Goal: Information Seeking & Learning: Learn about a topic

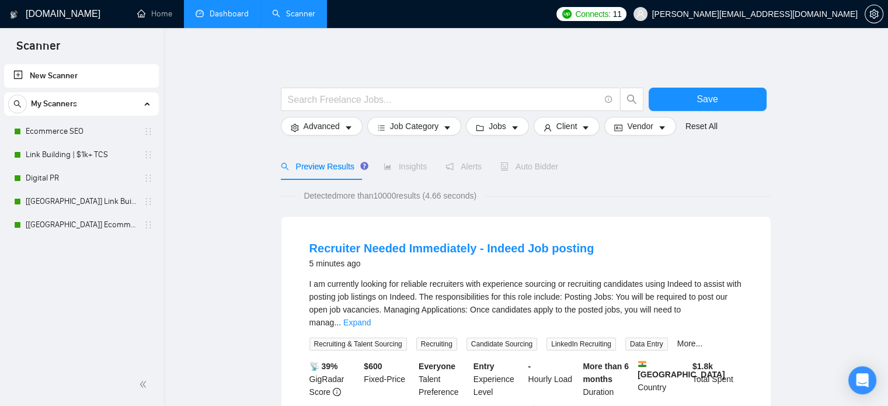
click at [231, 19] on link "Dashboard" at bounding box center [222, 14] width 53 height 10
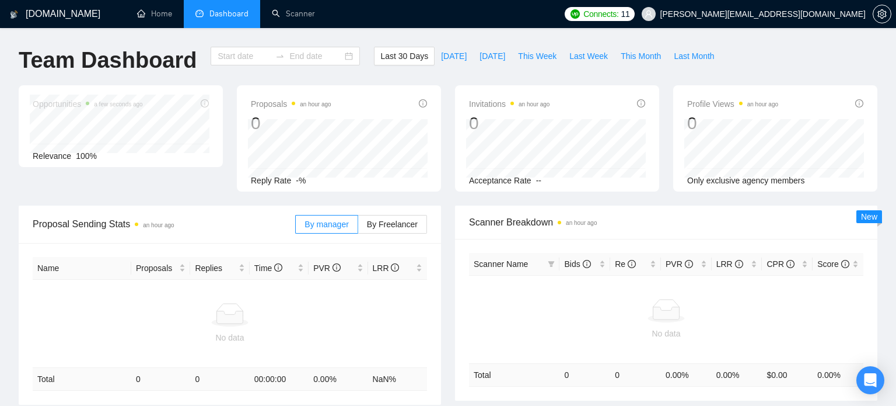
type input "[DATE]"
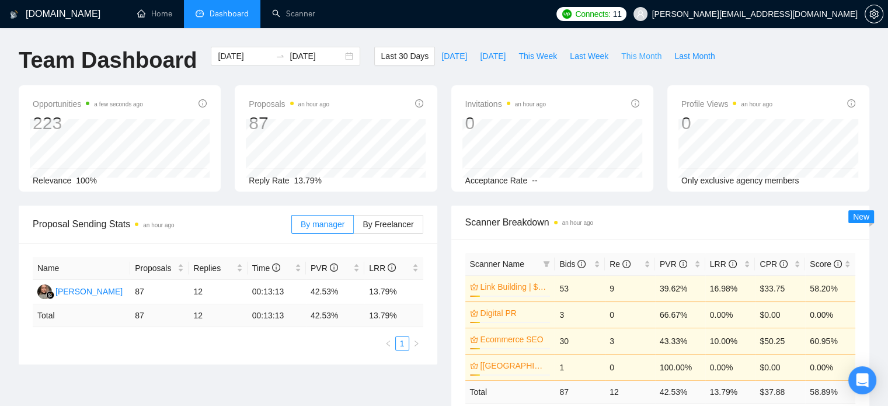
click at [621, 53] on span "This Month" at bounding box center [641, 56] width 40 height 13
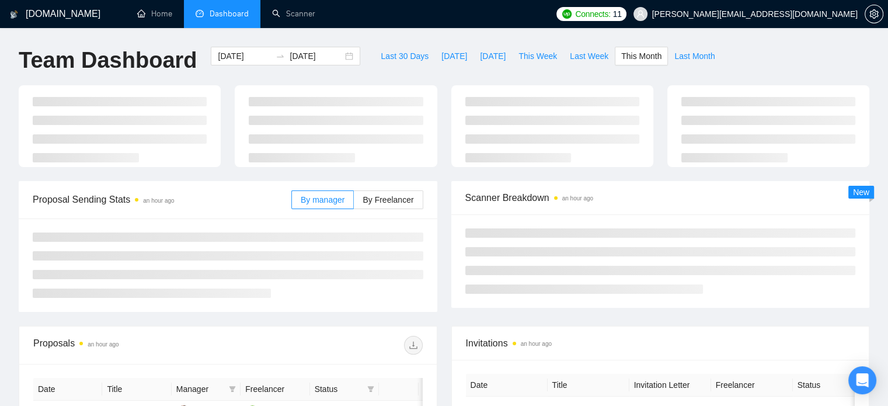
type input "[DATE]"
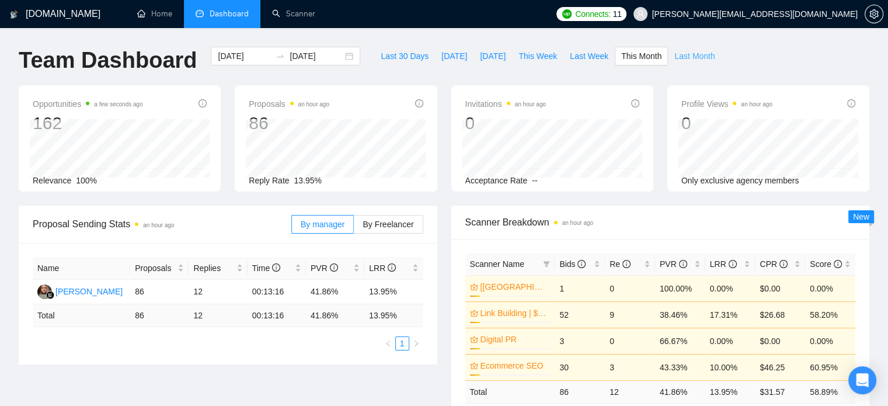
click at [679, 53] on span "Last Month" at bounding box center [694, 56] width 40 height 13
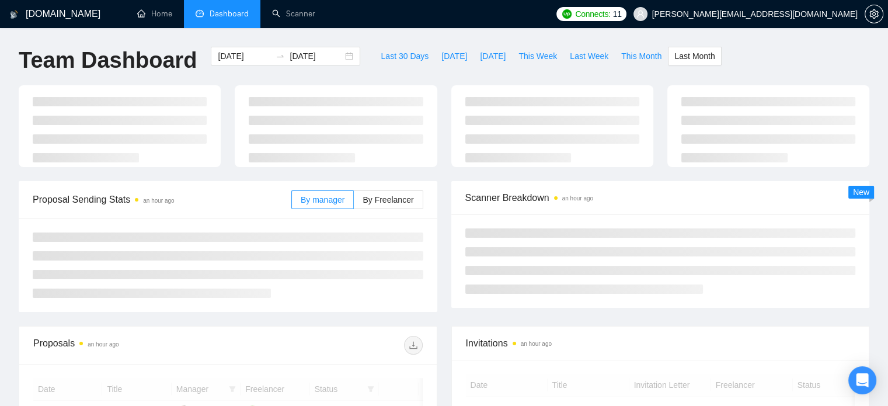
type input "[DATE]"
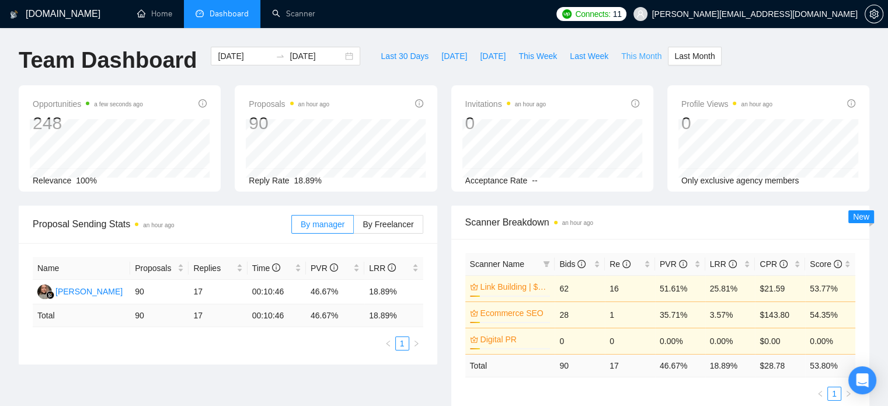
click at [637, 55] on span "This Month" at bounding box center [641, 56] width 40 height 13
type input "[DATE]"
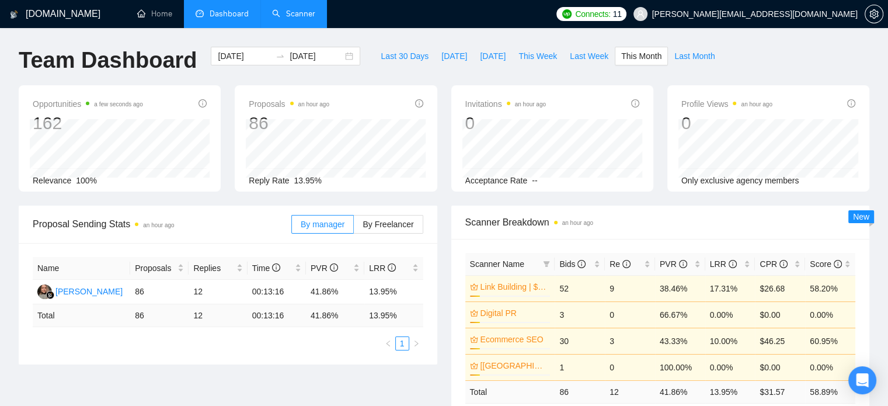
click at [289, 9] on link "Scanner" at bounding box center [293, 14] width 43 height 10
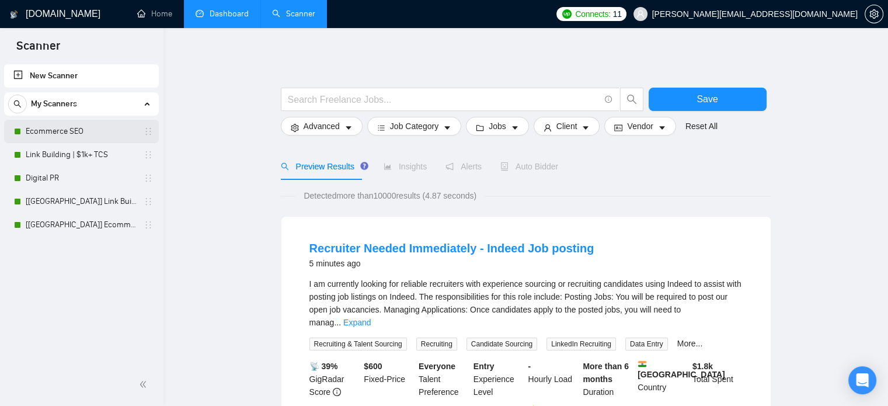
click at [97, 137] on link "Ecommerce SEO" at bounding box center [81, 131] width 111 height 23
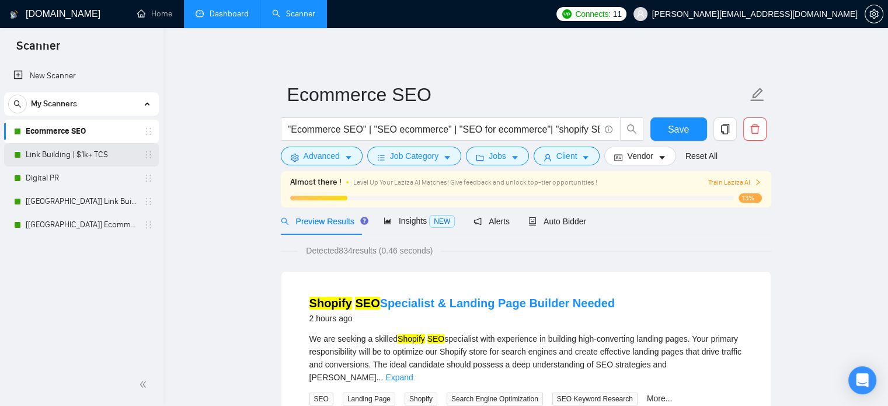
click at [94, 157] on link "Link Building | $1k+ TCS" at bounding box center [81, 154] width 111 height 23
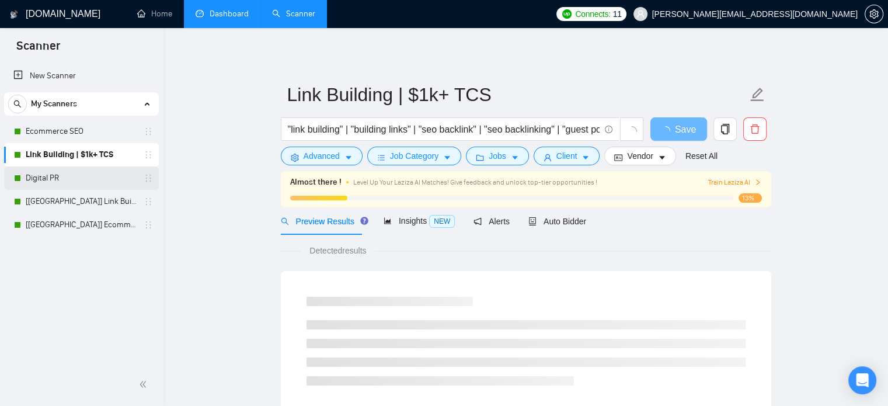
click at [98, 178] on link "Digital PR" at bounding box center [81, 177] width 111 height 23
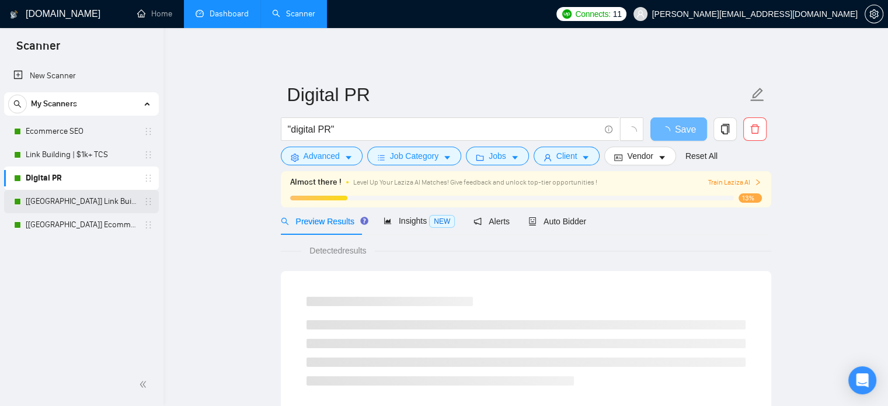
click at [102, 203] on link "[[GEOGRAPHIC_DATA]] Link Building | $1k+ TCS" at bounding box center [81, 201] width 111 height 23
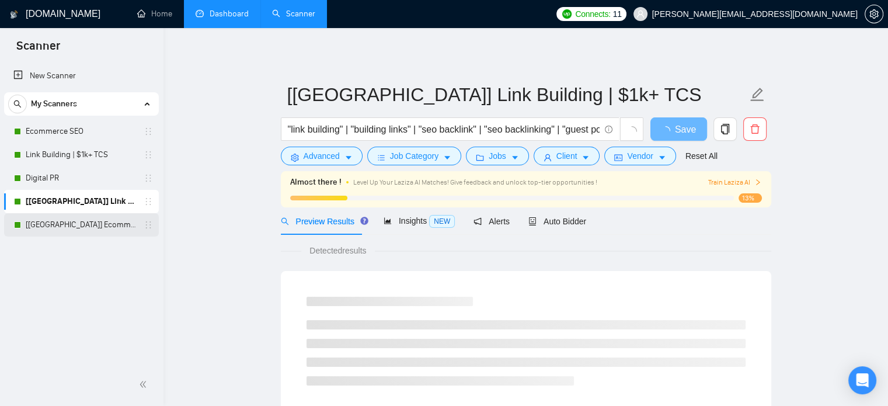
click at [102, 225] on link "[[GEOGRAPHIC_DATA]] Ecommerce SEO" at bounding box center [81, 224] width 111 height 23
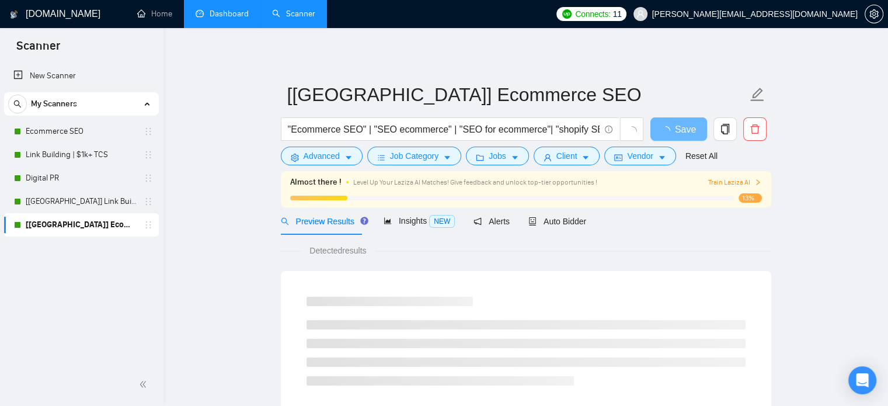
click at [210, 19] on link "Dashboard" at bounding box center [222, 14] width 53 height 10
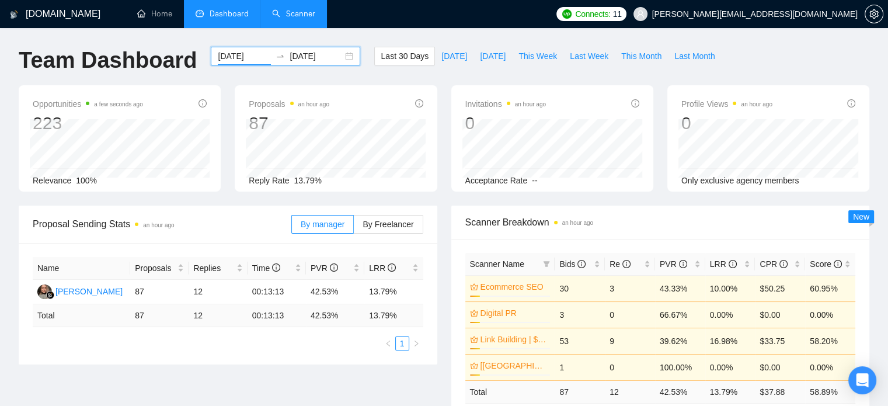
click at [240, 57] on input "[DATE]" at bounding box center [244, 56] width 53 height 13
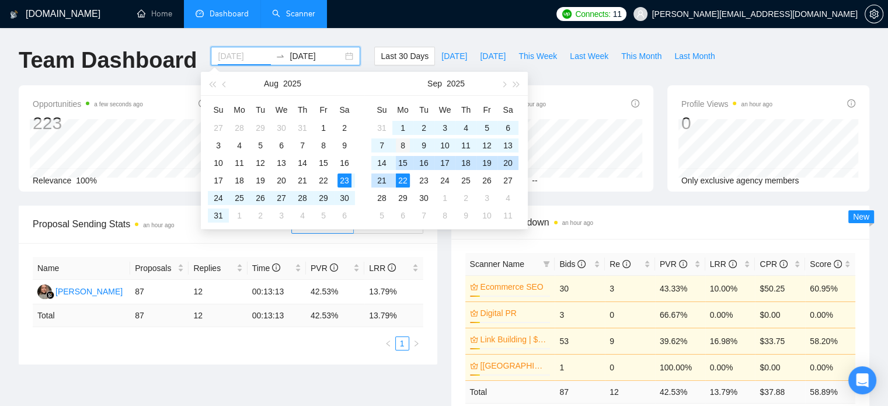
type input "[DATE]"
click at [400, 145] on div "8" at bounding box center [403, 145] width 14 height 14
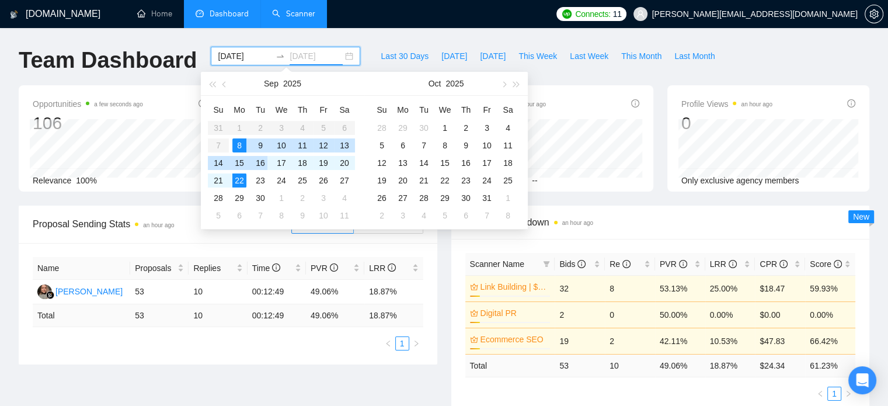
type input "[DATE]"
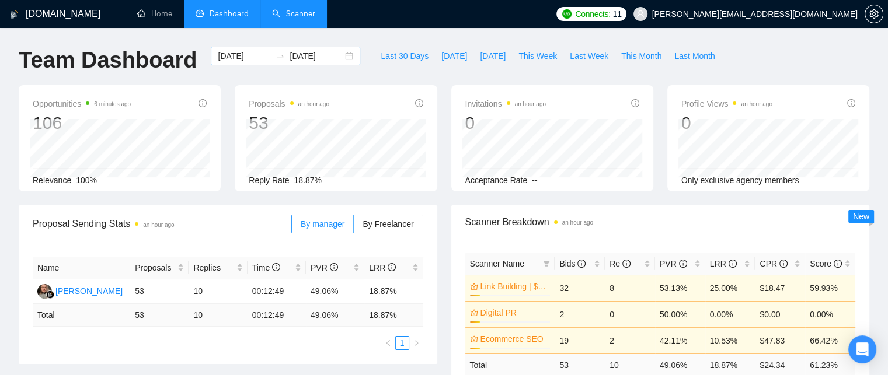
click at [243, 53] on input "[DATE]" at bounding box center [244, 56] width 53 height 13
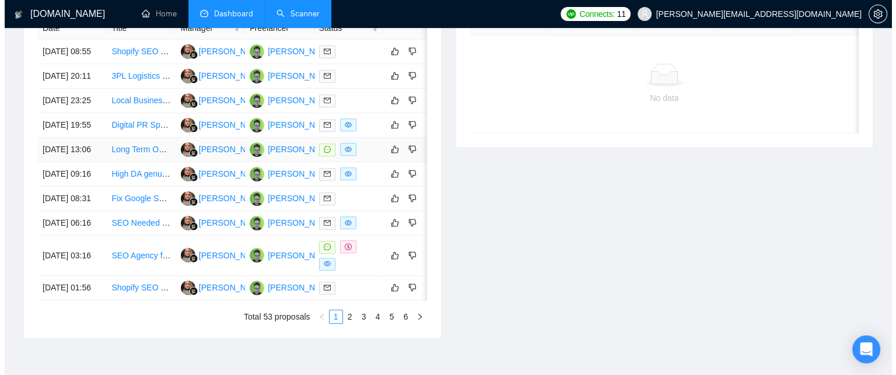
scroll to position [435, 0]
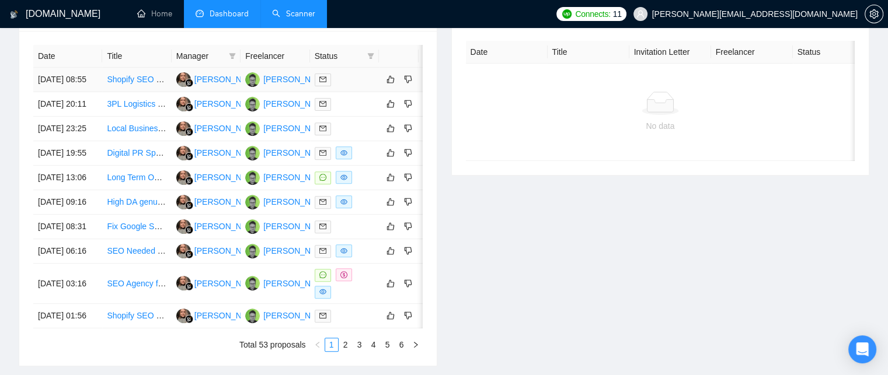
click at [129, 83] on link "Shopify SEO Migration Specialist — Domain Move (.[DOMAIN_NAME] → .co)" at bounding box center [248, 79] width 282 height 9
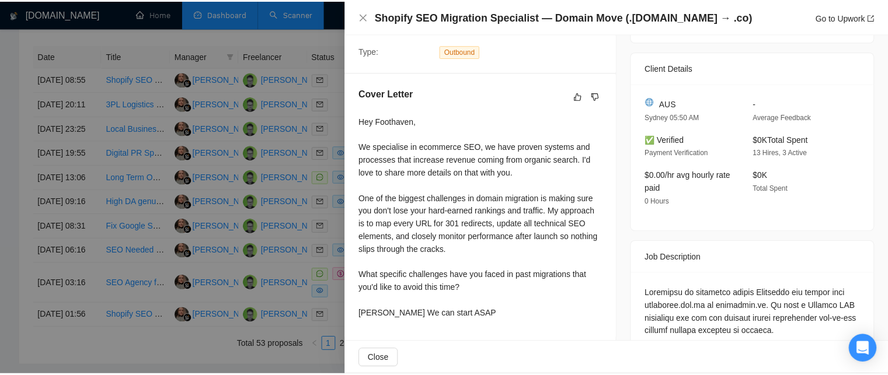
scroll to position [238, 0]
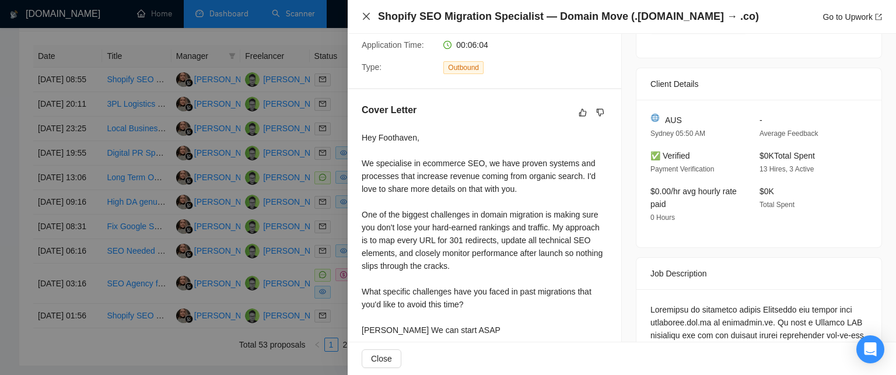
click at [367, 16] on icon "close" at bounding box center [366, 16] width 7 height 7
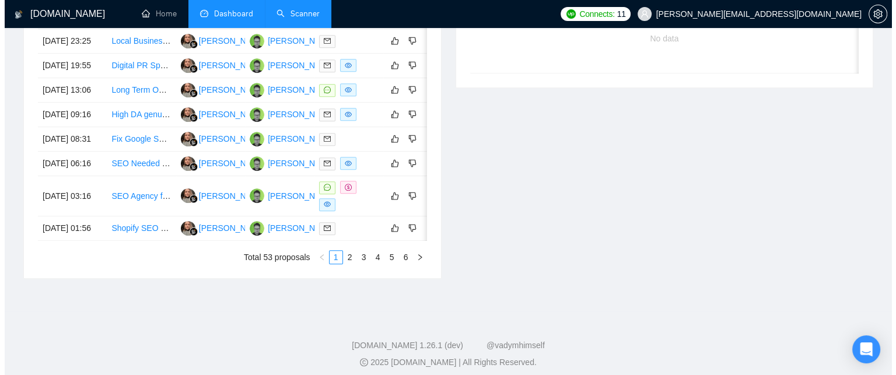
scroll to position [532, 0]
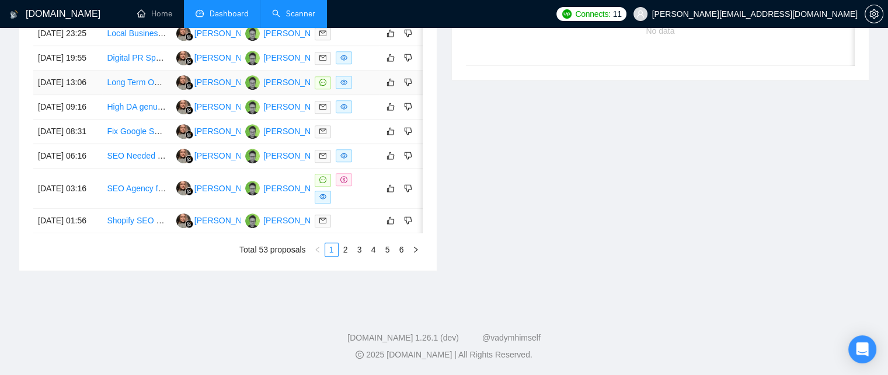
click at [145, 87] on link "Long Term Outreach Specialist for Quality Backlink Project" at bounding box center [212, 82] width 211 height 9
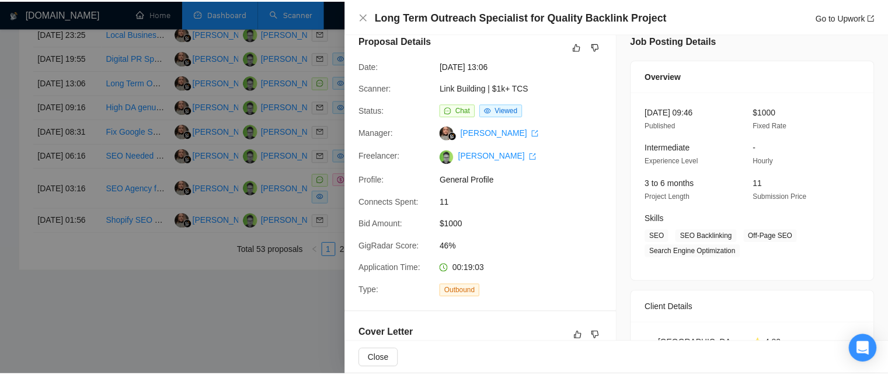
scroll to position [12, 0]
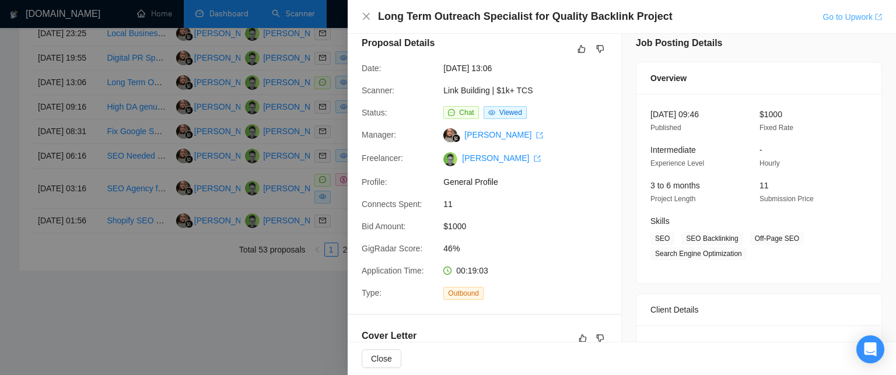
click at [859, 19] on link "Go to Upwork" at bounding box center [853, 16] width 60 height 9
click at [365, 11] on div "Long Term Outreach Specialist for Quality Backlink Project Go to Upwork" at bounding box center [622, 16] width 521 height 15
click at [364, 15] on icon "close" at bounding box center [366, 16] width 7 height 7
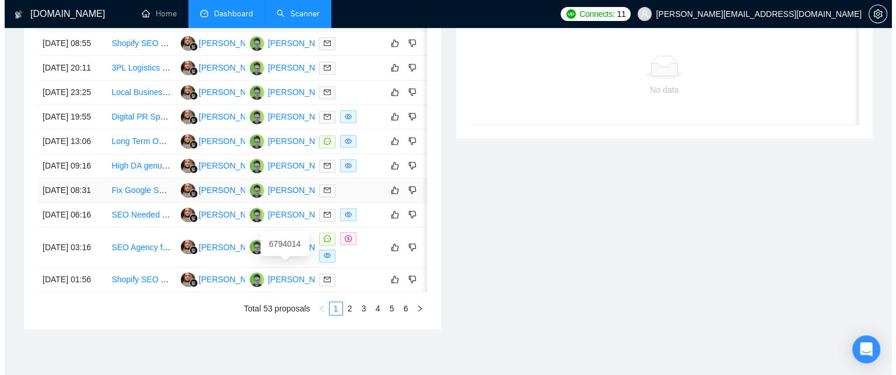
scroll to position [558, 0]
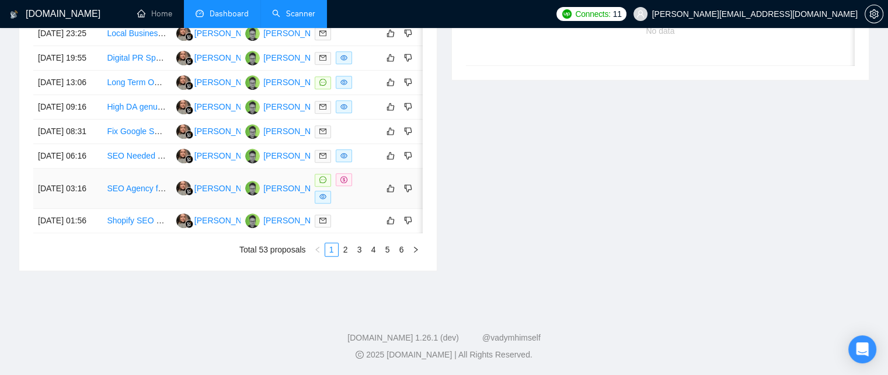
click at [118, 193] on link "SEO Agency for B2B SaaS (Feedback & Customer Experience Management)" at bounding box center [247, 188] width 280 height 9
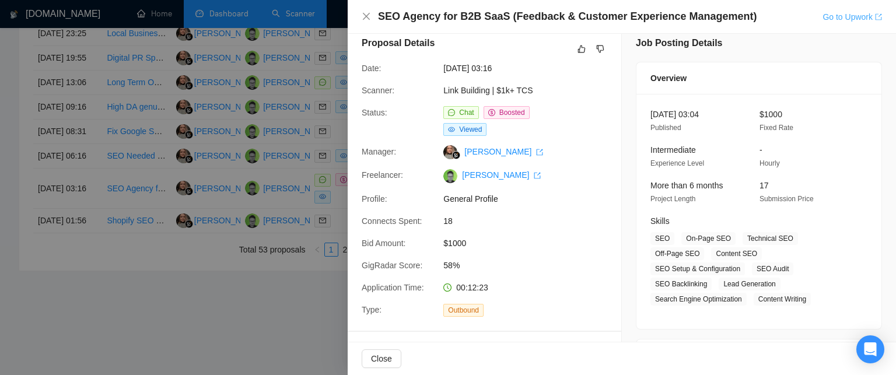
click at [842, 18] on link "Go to Upwork" at bounding box center [853, 16] width 60 height 9
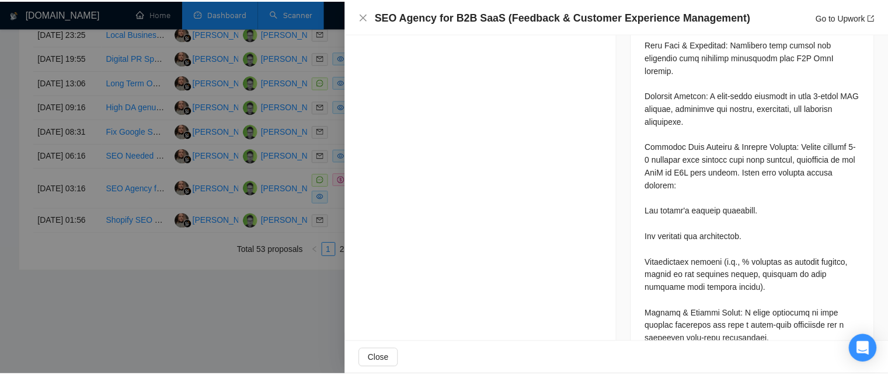
scroll to position [1488, 0]
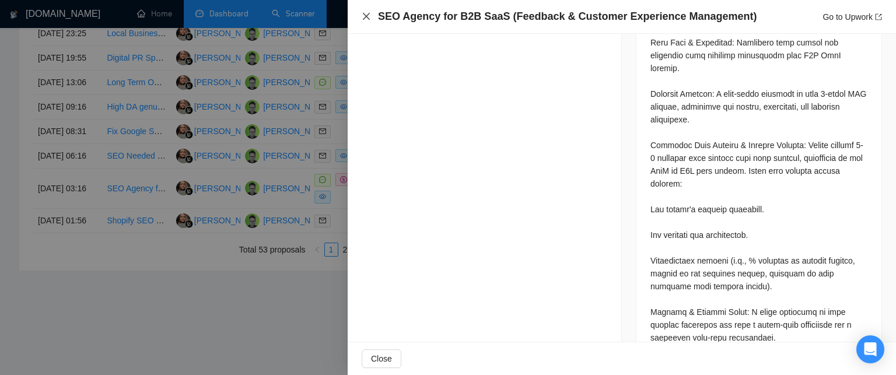
click at [362, 17] on icon "close" at bounding box center [366, 16] width 9 height 9
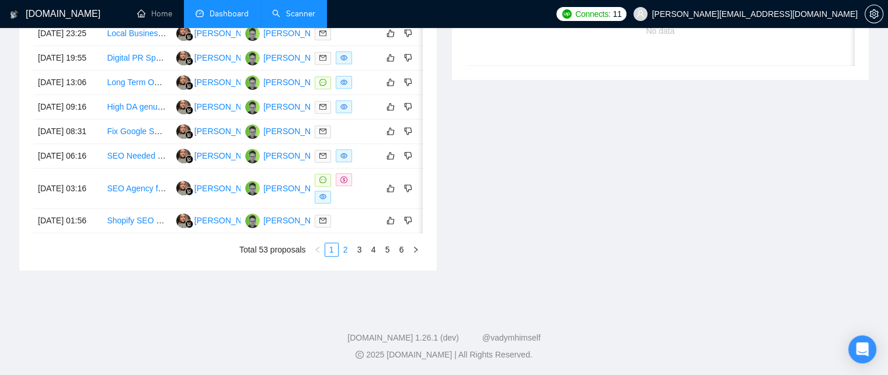
click at [346, 256] on link "2" at bounding box center [345, 249] width 13 height 13
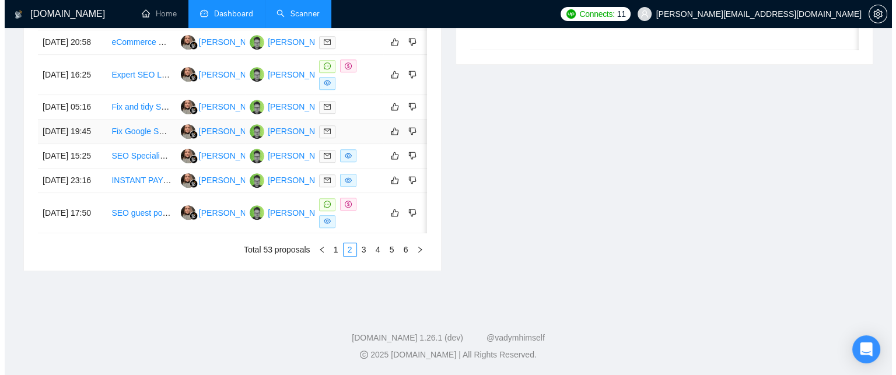
scroll to position [559, 0]
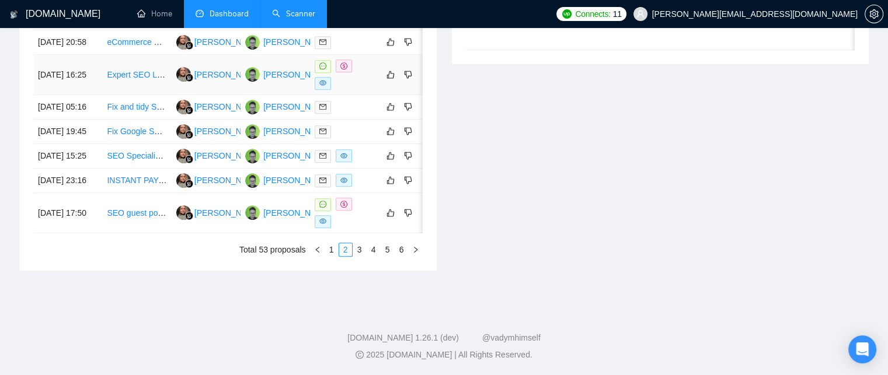
click at [130, 79] on link "Expert SEO Link Building Agency for UK Car Brand (Guest posts, Digital PR, Nich…" at bounding box center [268, 74] width 323 height 9
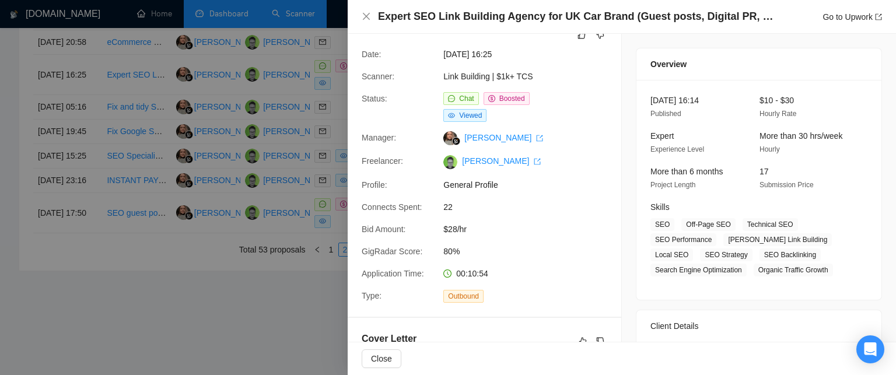
scroll to position [0, 0]
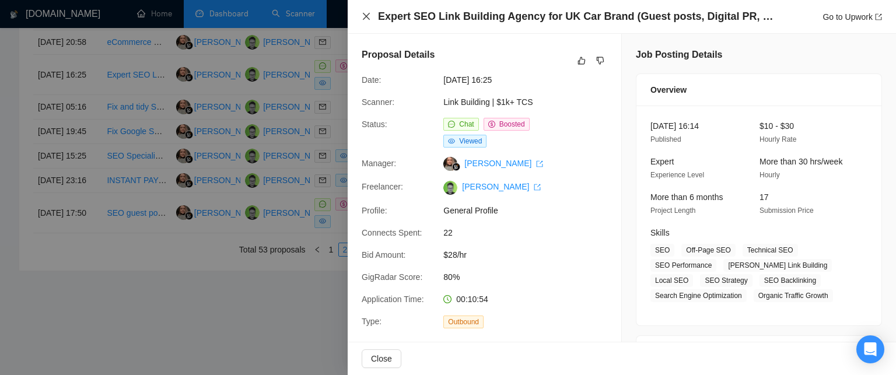
click at [365, 18] on icon "close" at bounding box center [366, 16] width 7 height 7
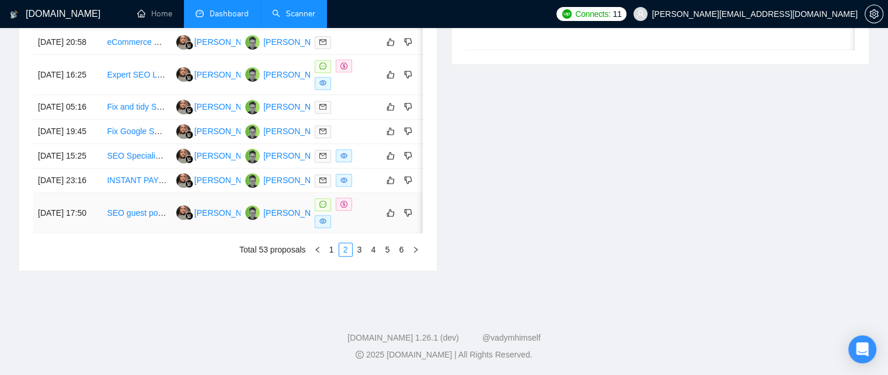
click at [132, 218] on link "SEO guest posting - Finance Industry ONLY" at bounding box center [187, 212] width 160 height 9
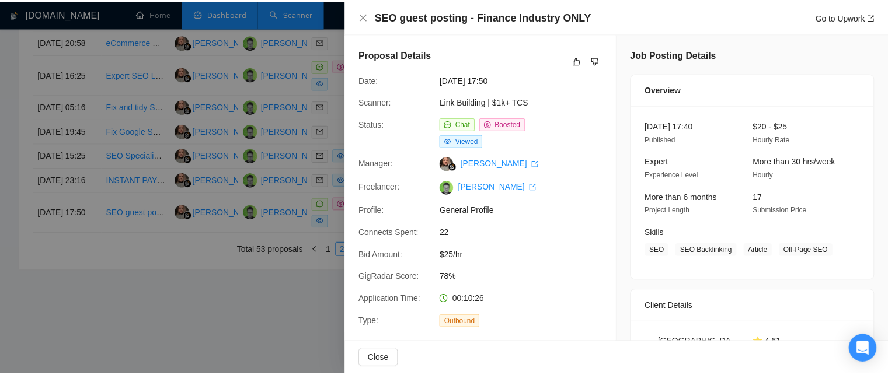
scroll to position [1, 0]
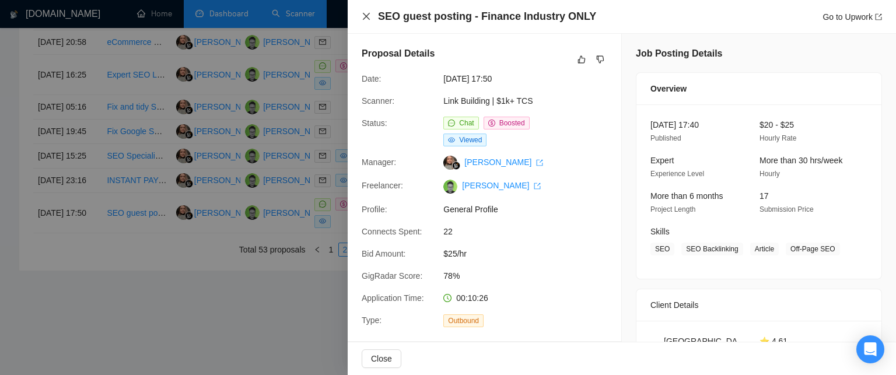
click at [362, 16] on icon "close" at bounding box center [366, 16] width 9 height 9
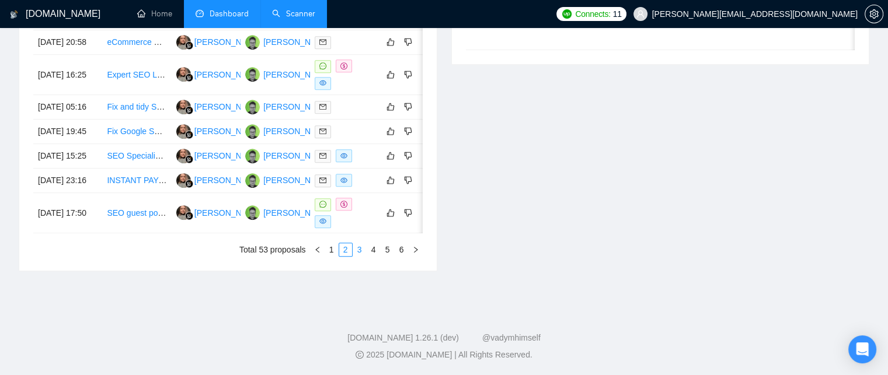
scroll to position [0, 0]
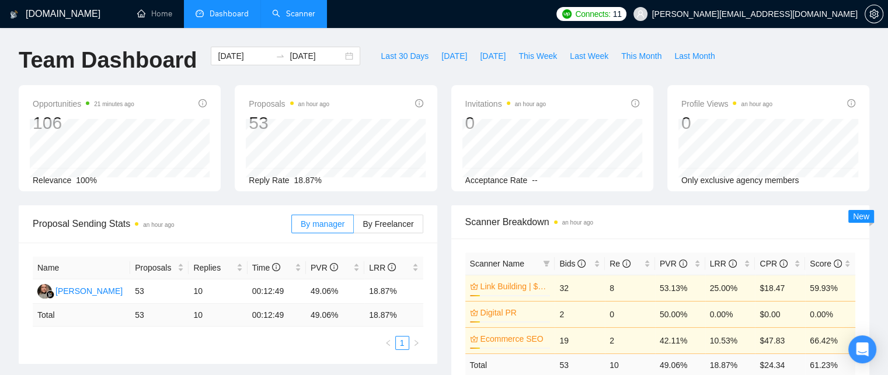
click at [289, 19] on link "Scanner" at bounding box center [293, 14] width 43 height 10
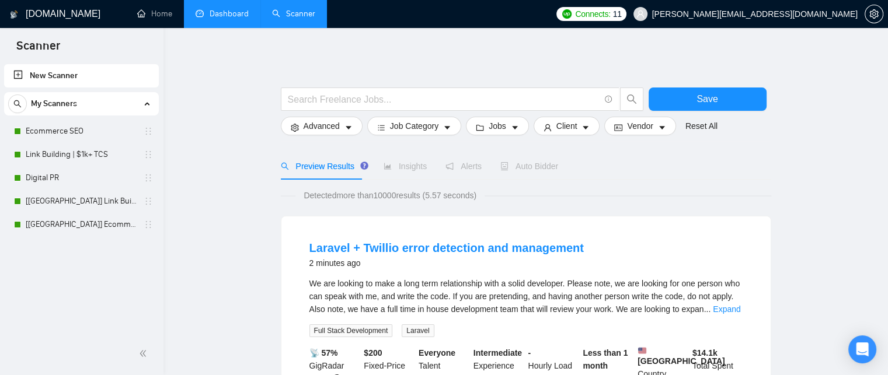
click at [233, 9] on link "Dashboard" at bounding box center [222, 14] width 53 height 10
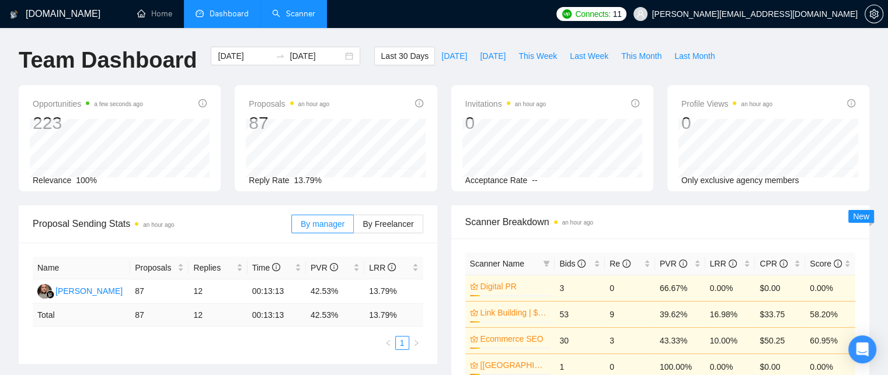
scroll to position [89, 0]
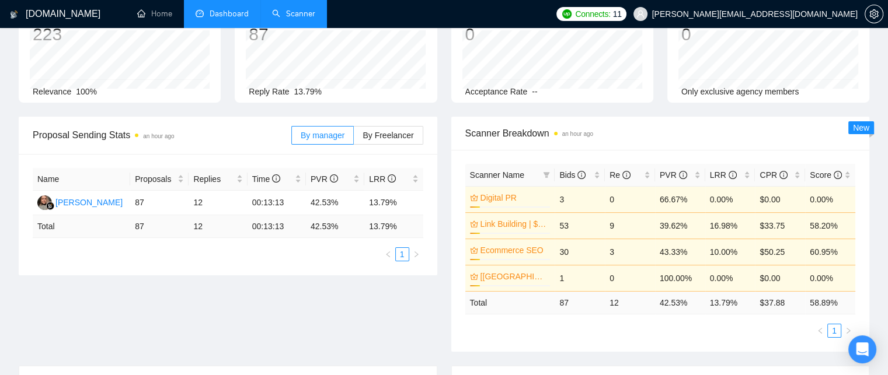
click at [272, 19] on link "Scanner" at bounding box center [293, 14] width 43 height 10
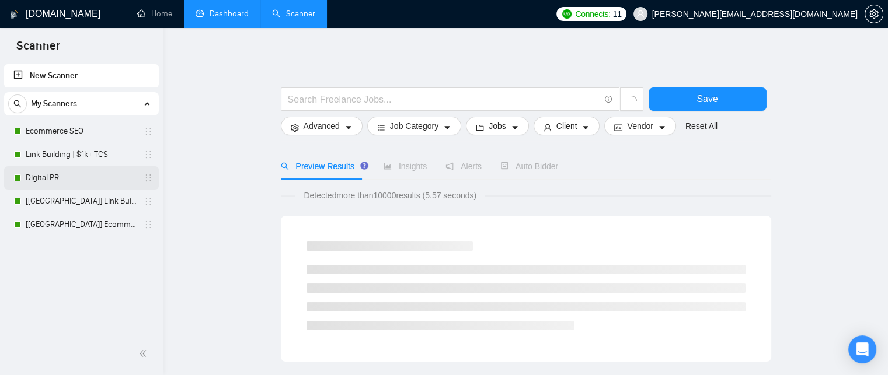
click at [77, 179] on link "Digital PR" at bounding box center [81, 177] width 111 height 23
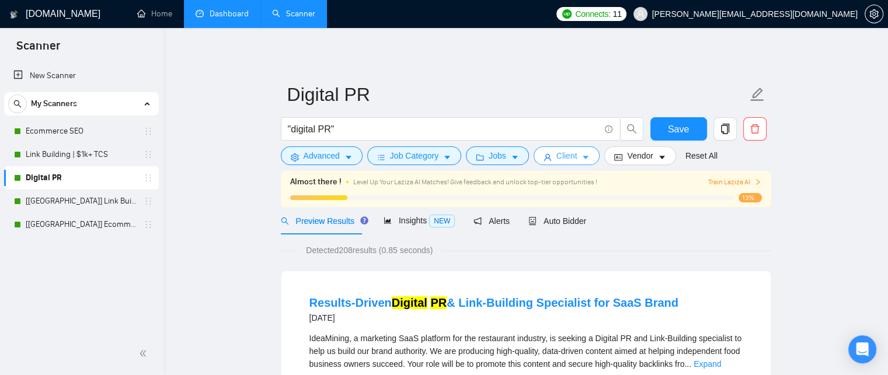
click at [570, 154] on span "Client" at bounding box center [566, 155] width 21 height 13
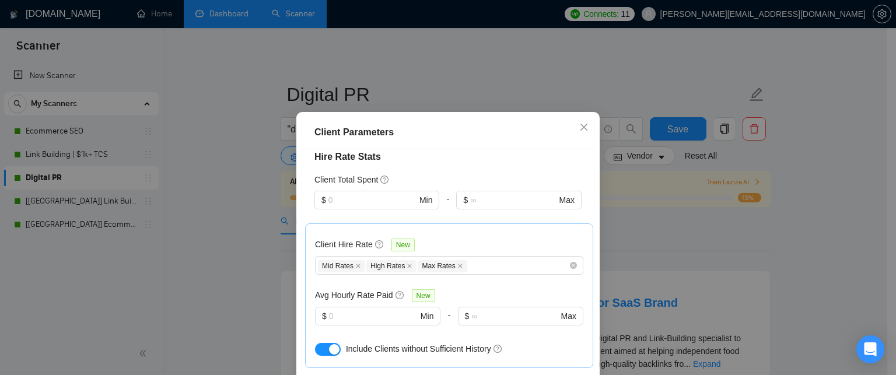
scroll to position [481, 0]
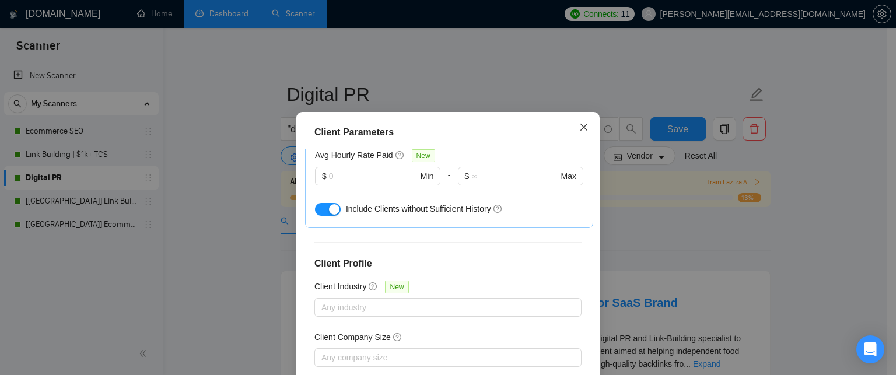
click at [584, 134] on span "Close" at bounding box center [584, 128] width 32 height 32
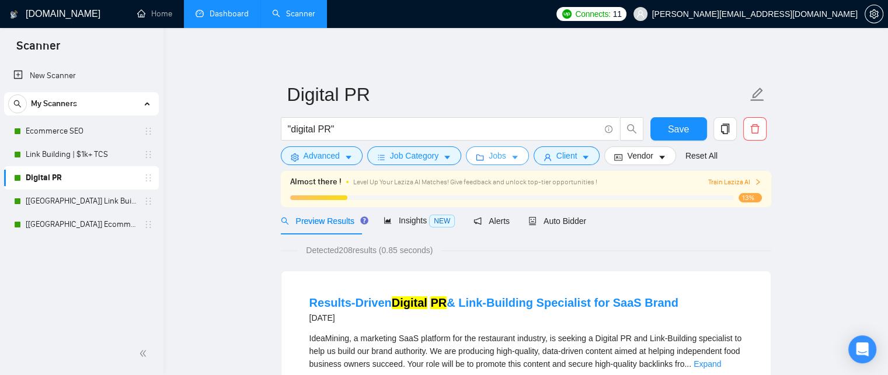
click at [515, 161] on button "Jobs" at bounding box center [497, 155] width 63 height 19
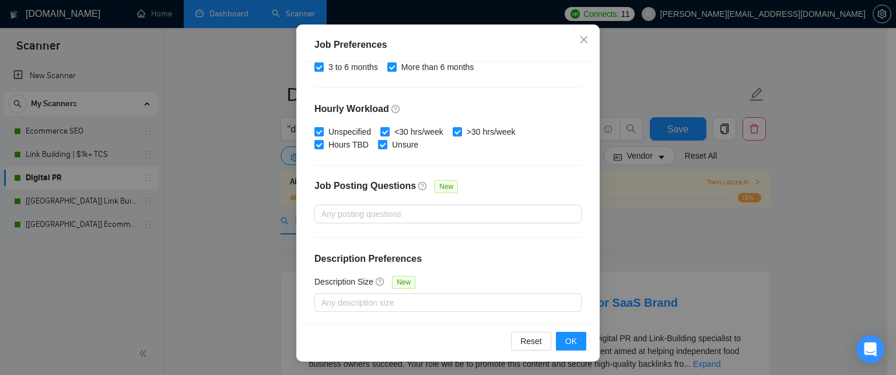
scroll to position [87, 0]
click at [570, 44] on span "Close" at bounding box center [584, 41] width 32 height 32
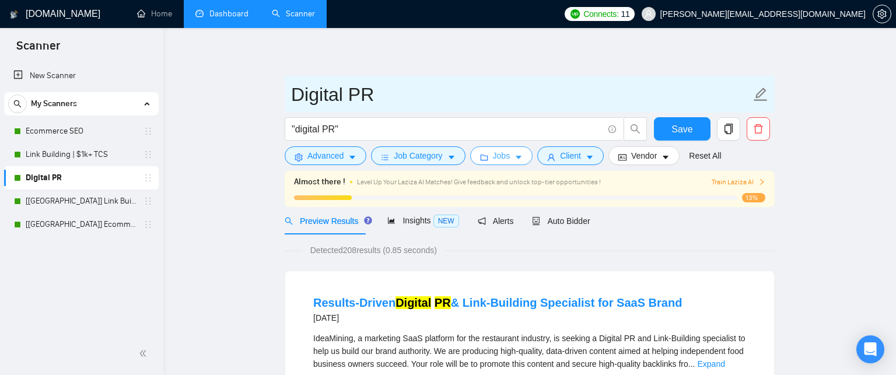
scroll to position [0, 0]
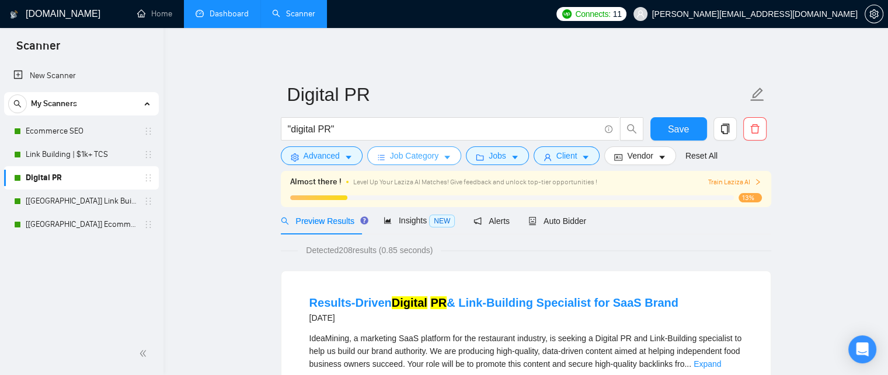
click at [383, 158] on icon "bars" at bounding box center [381, 157] width 8 height 8
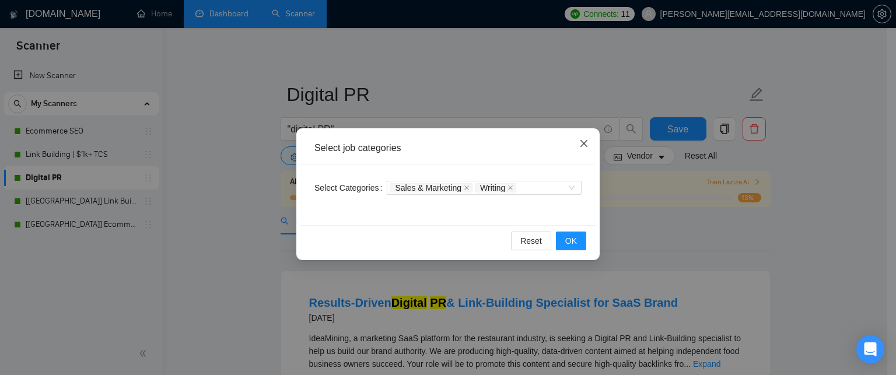
click at [577, 144] on span "Close" at bounding box center [584, 144] width 32 height 32
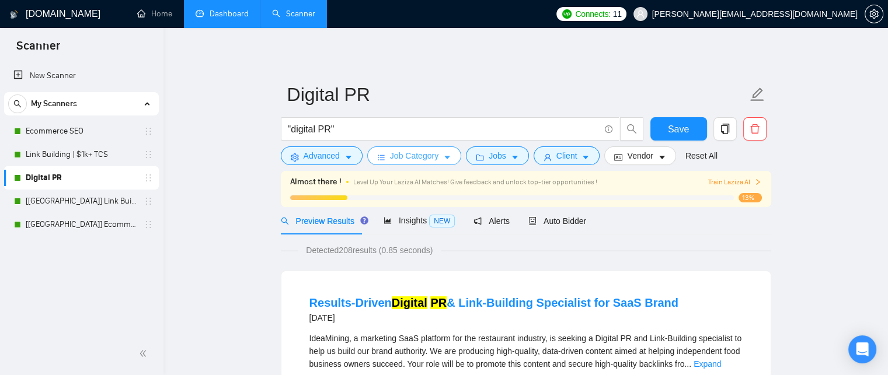
click at [386, 161] on button "Job Category" at bounding box center [414, 155] width 94 height 19
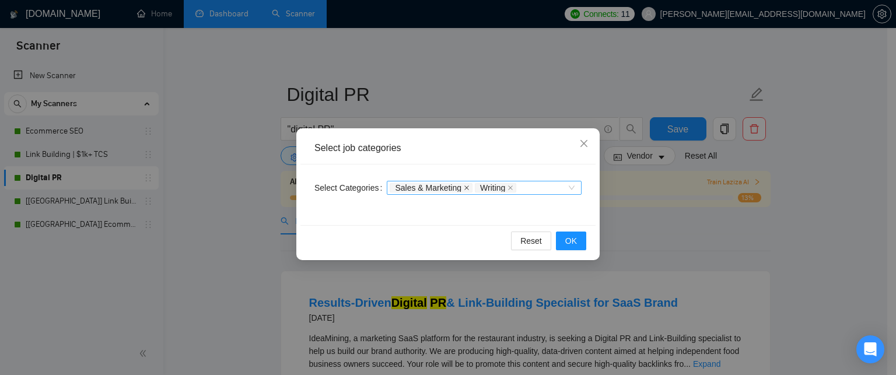
click at [465, 187] on icon "close" at bounding box center [467, 188] width 5 height 5
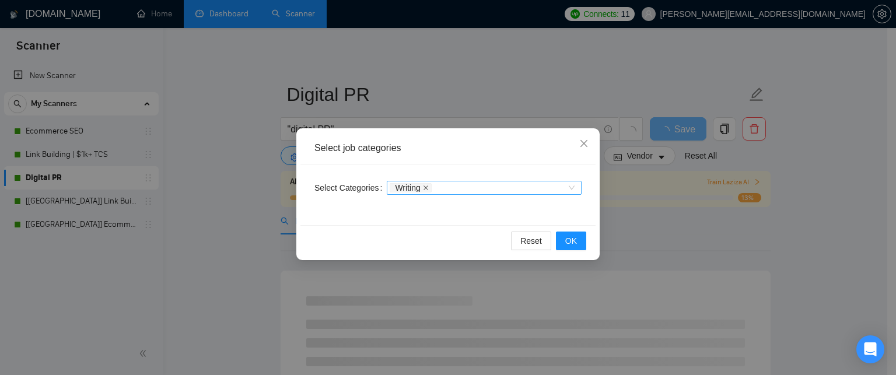
click at [424, 189] on icon "close" at bounding box center [426, 188] width 5 height 5
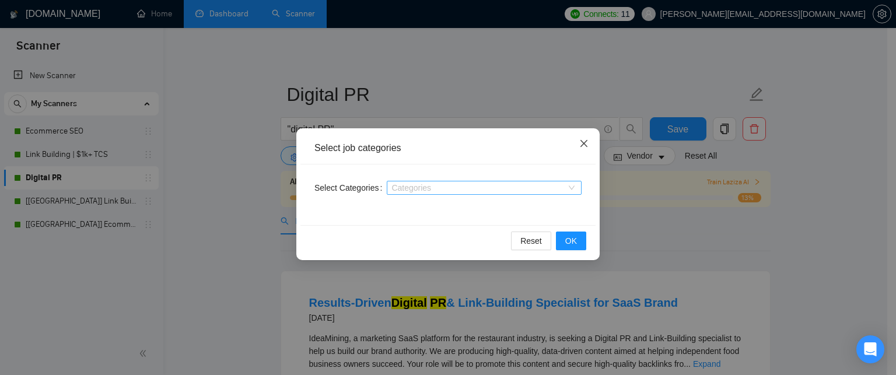
click at [577, 144] on span "Close" at bounding box center [584, 144] width 32 height 32
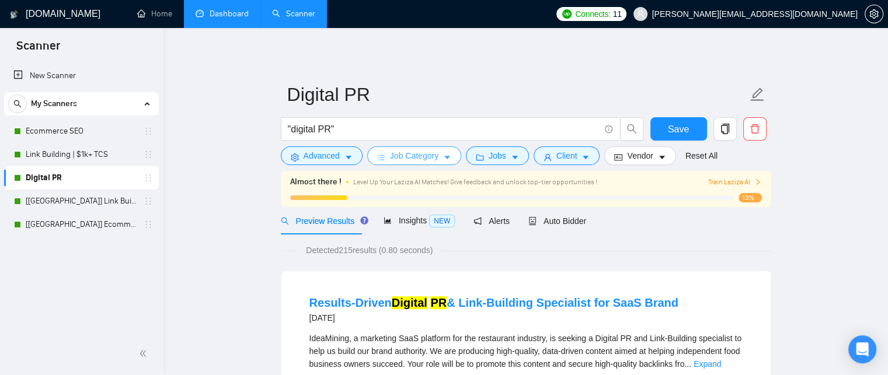
click at [426, 153] on span "Job Category" at bounding box center [414, 155] width 48 height 13
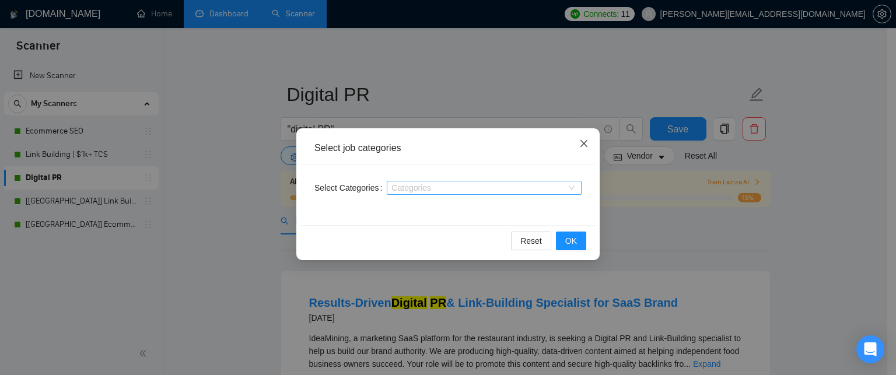
click at [581, 147] on icon "close" at bounding box center [584, 143] width 7 height 7
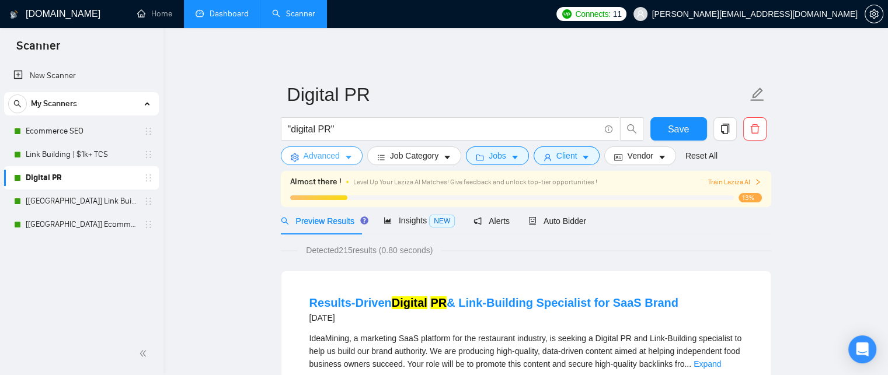
click at [339, 151] on button "Advanced" at bounding box center [322, 155] width 82 height 19
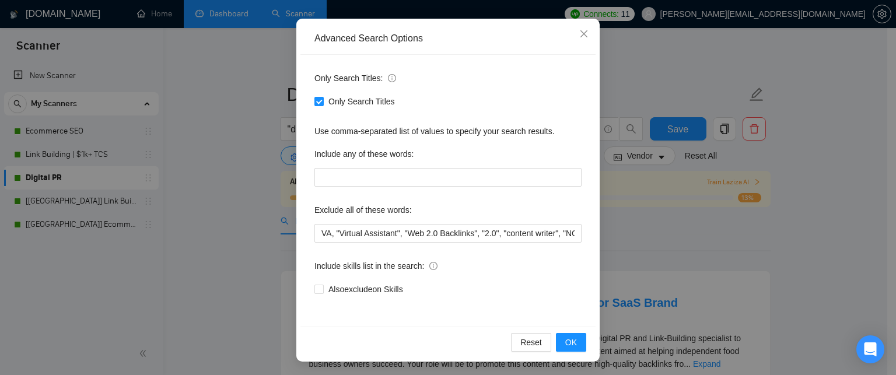
scroll to position [109, 0]
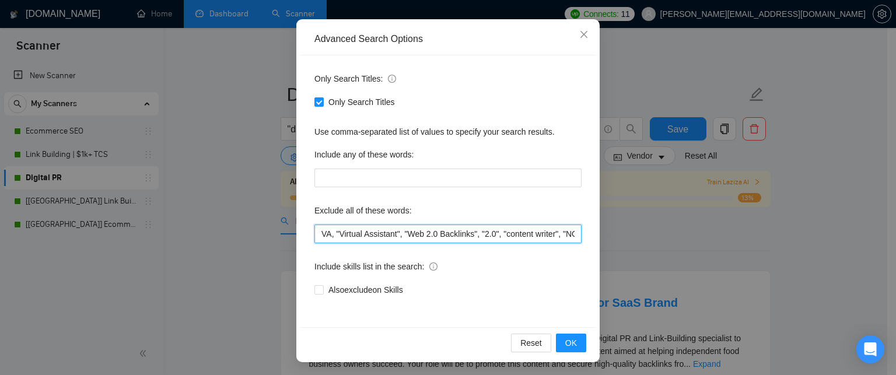
click at [424, 229] on input "VA, "Virtual Assistant", "Web 2.0 Backlinks", "2.0", "content writer", "NO Agen…" at bounding box center [448, 234] width 267 height 19
click at [580, 37] on icon "close" at bounding box center [584, 34] width 9 height 9
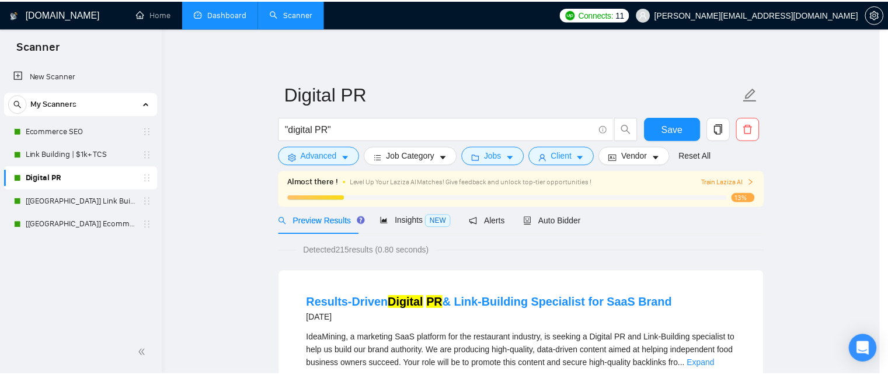
scroll to position [51, 0]
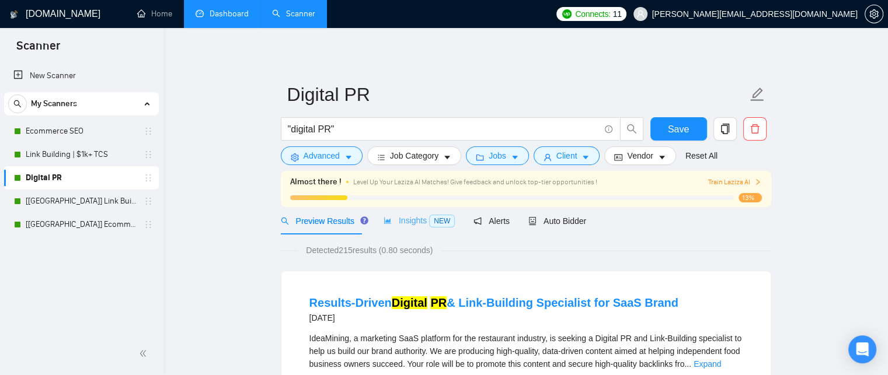
click at [425, 229] on div "Insights NEW" at bounding box center [418, 220] width 71 height 27
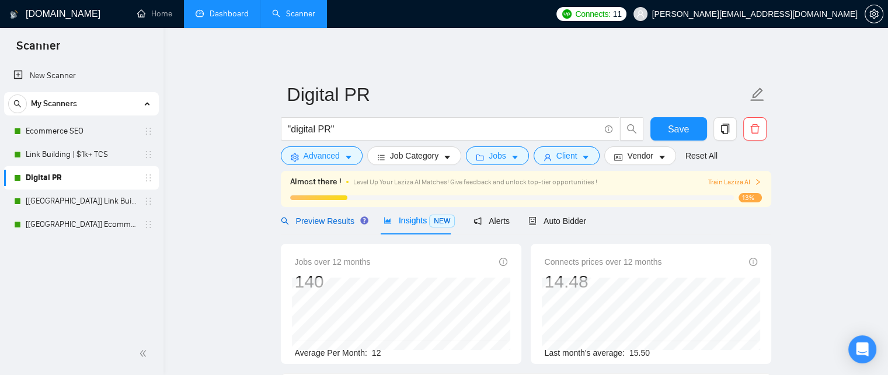
click at [313, 225] on span "Preview Results" at bounding box center [323, 221] width 84 height 9
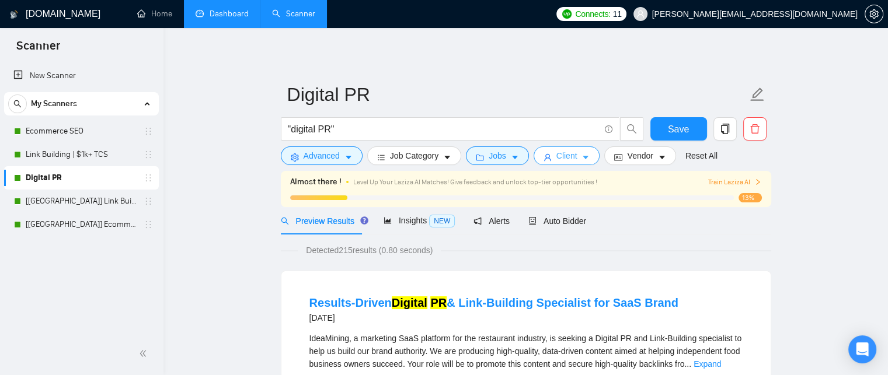
click at [563, 157] on span "Client" at bounding box center [566, 155] width 21 height 13
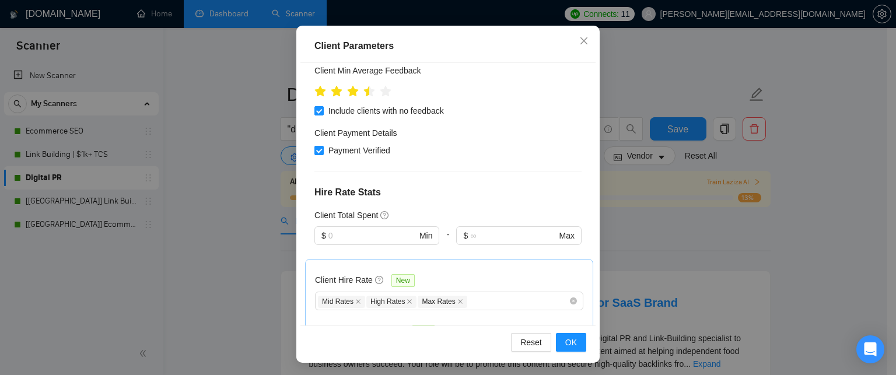
scroll to position [481, 0]
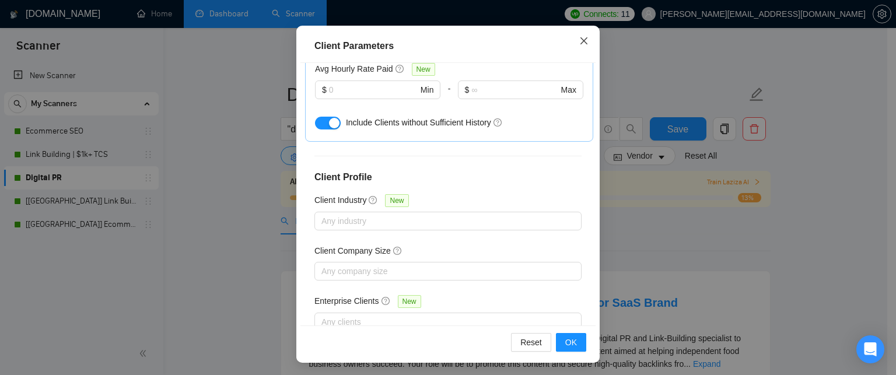
click at [593, 37] on span "Close" at bounding box center [584, 42] width 32 height 32
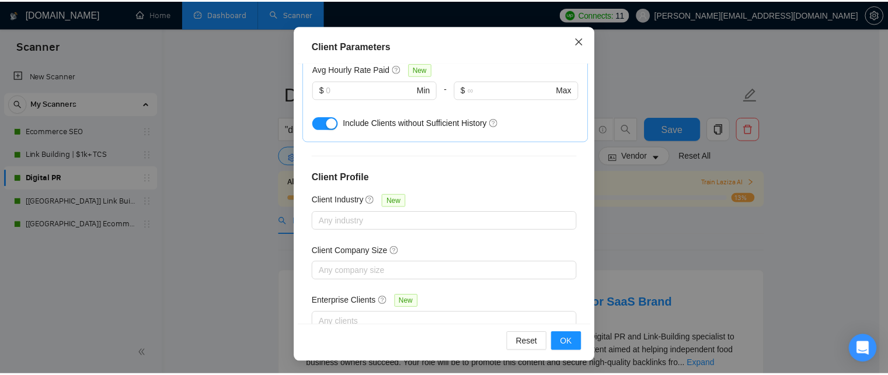
scroll to position [46, 0]
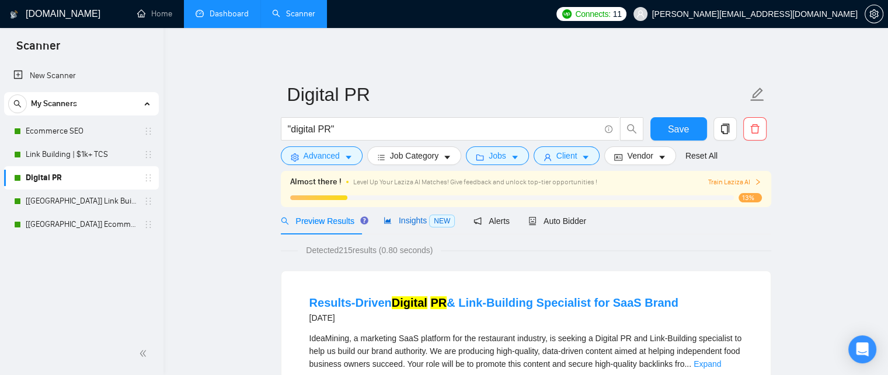
click at [392, 221] on span "Insights NEW" at bounding box center [418, 220] width 71 height 9
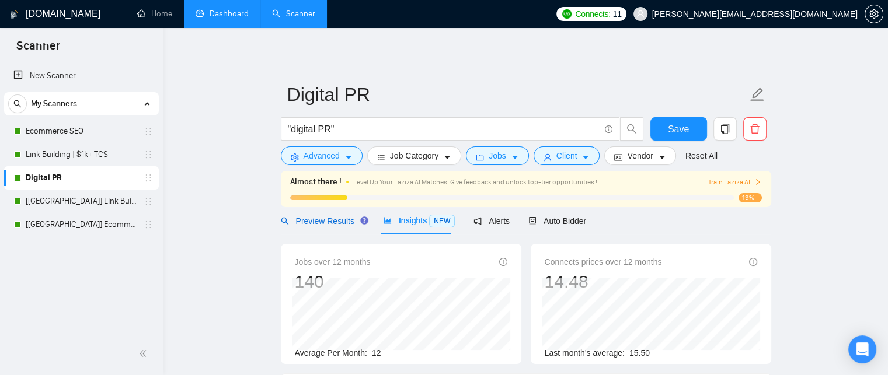
click at [309, 215] on div "Preview Results" at bounding box center [323, 221] width 84 height 13
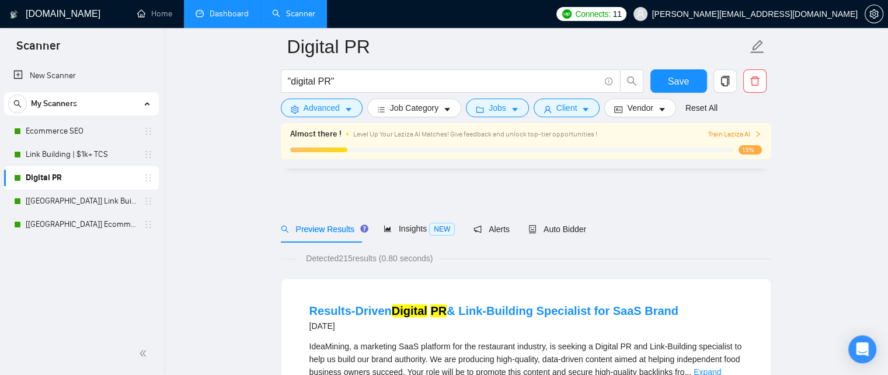
scroll to position [102, 0]
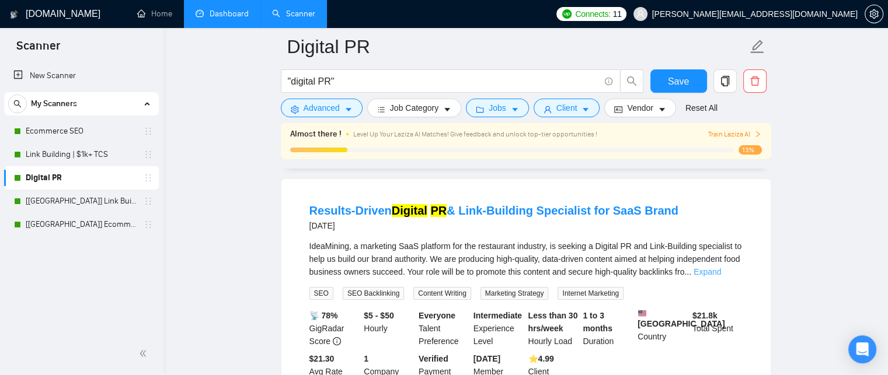
click at [715, 275] on link "Expand" at bounding box center [706, 271] width 27 height 9
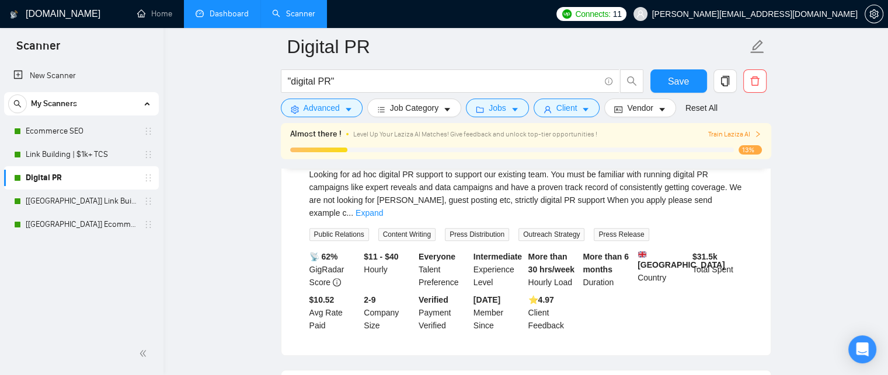
scroll to position [553, 0]
click at [383, 208] on link "Expand" at bounding box center [368, 212] width 27 height 9
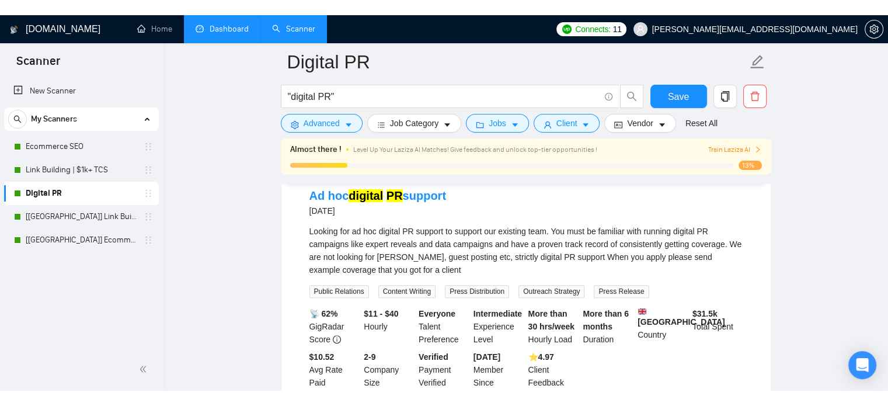
scroll to position [510, 0]
